Goal: Task Accomplishment & Management: Use online tool/utility

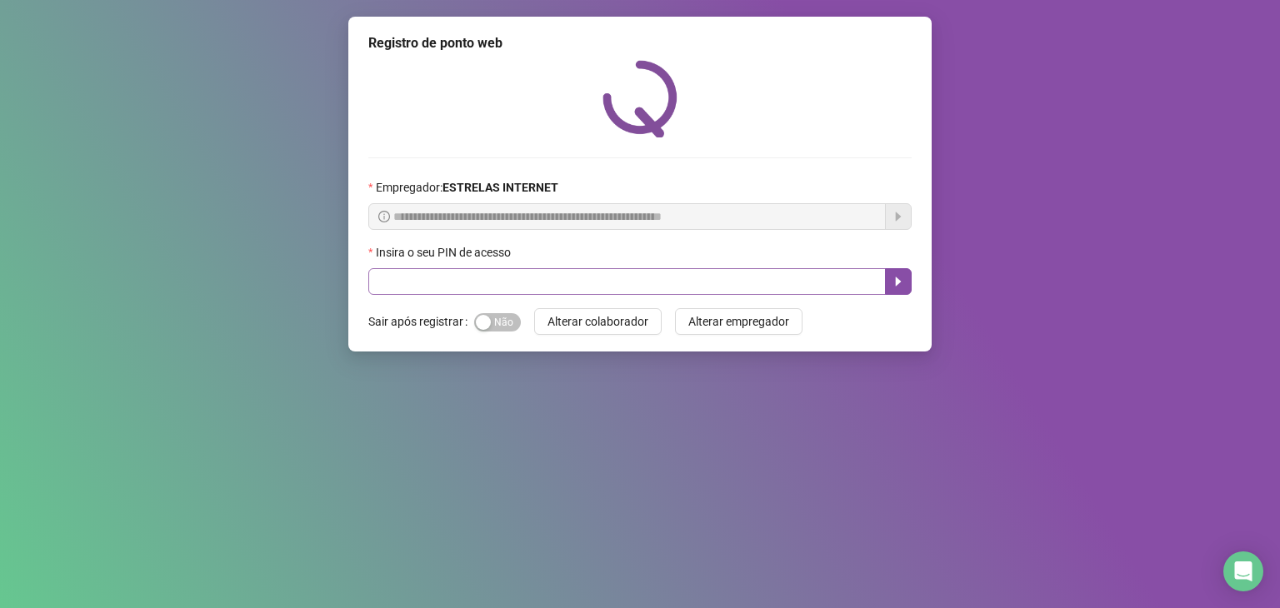
drag, startPoint x: 528, startPoint y: 267, endPoint x: 532, endPoint y: 276, distance: 9.3
click at [530, 270] on div "Insira o seu PIN de acesso" at bounding box center [639, 269] width 543 height 52
click at [532, 276] on input "text" at bounding box center [626, 281] width 517 height 27
type input "*"
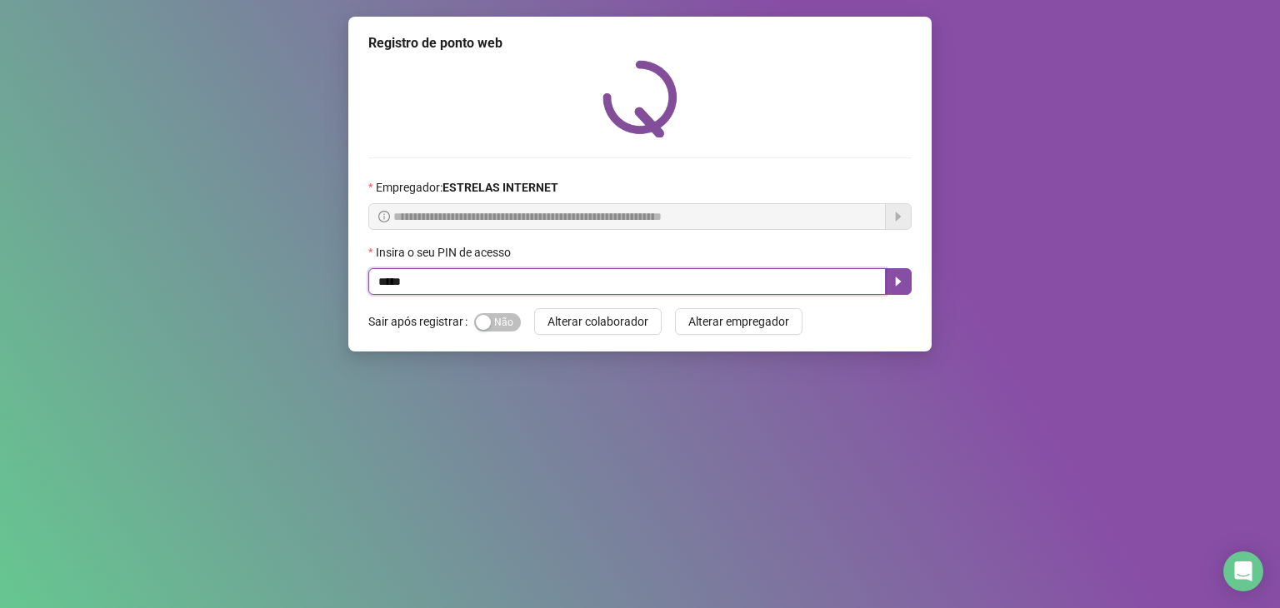
type input "*****"
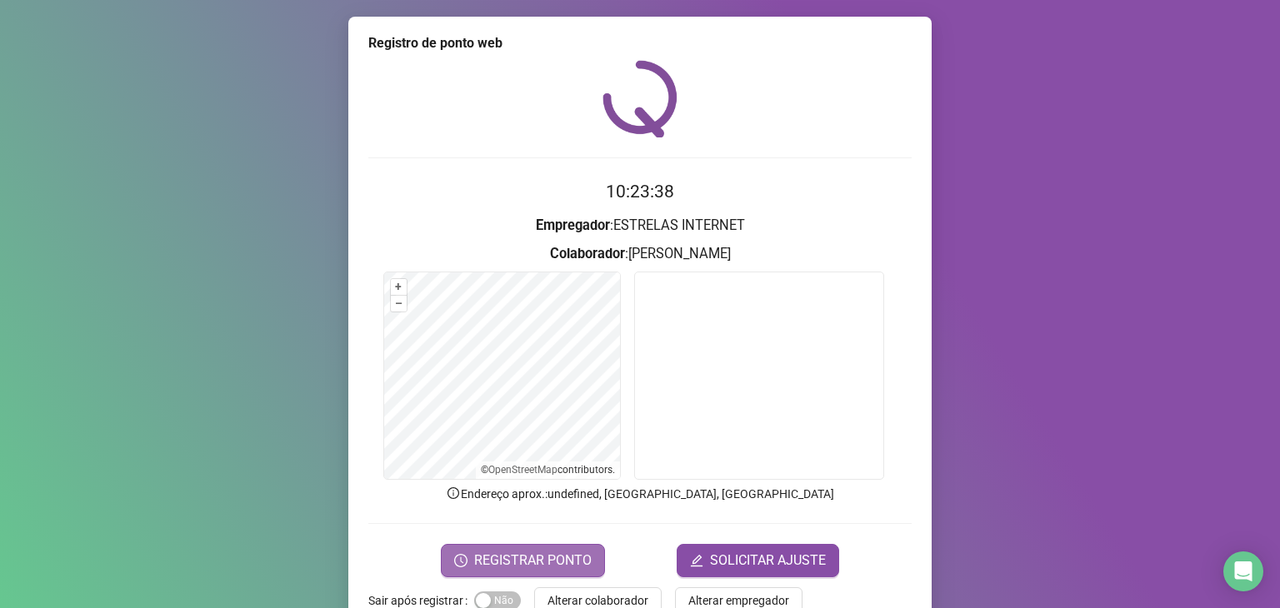
click at [542, 553] on span "REGISTRAR PONTO" at bounding box center [532, 561] width 117 height 20
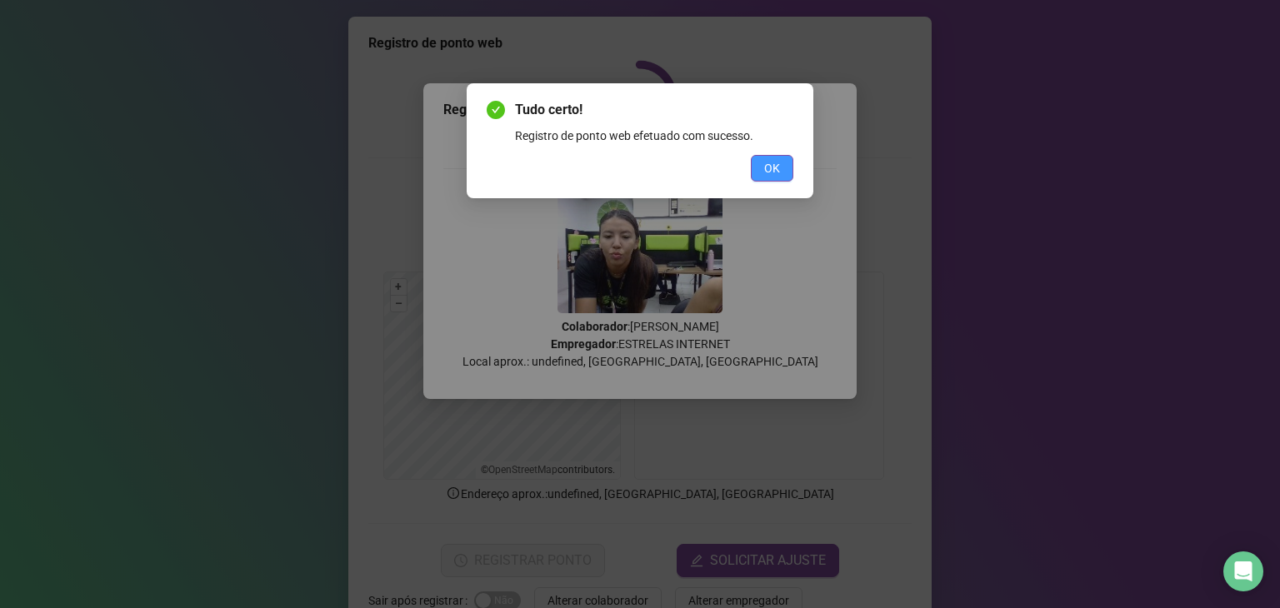
click at [770, 167] on span "OK" at bounding box center [772, 168] width 16 height 18
